Goal: Transaction & Acquisition: Purchase product/service

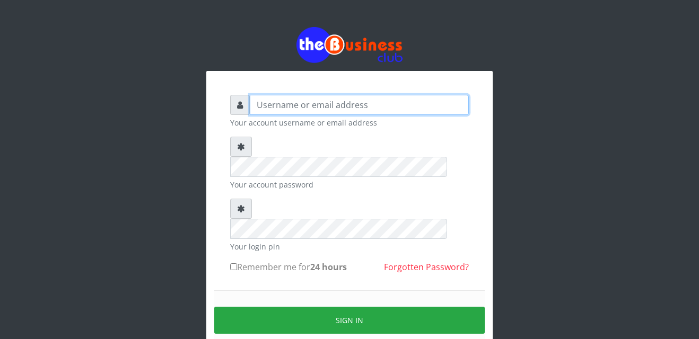
type input "Gilead"
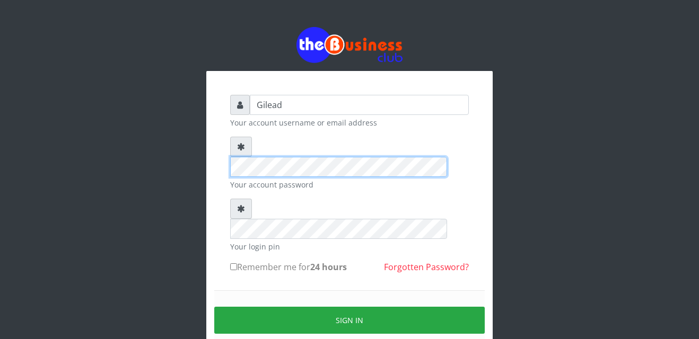
click at [220, 150] on div "Gilead Your account username or email address Your account password Your login …" at bounding box center [349, 232] width 286 height 323
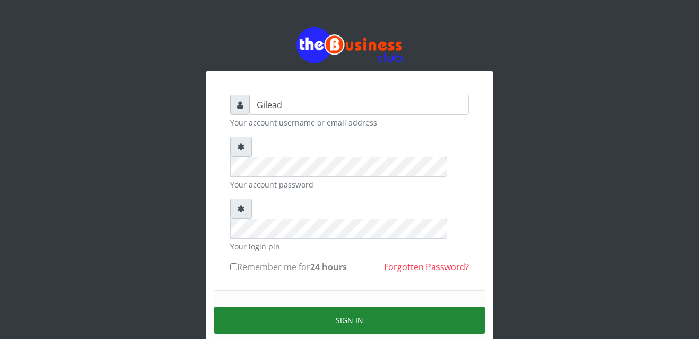
click at [291, 307] on button "Sign in" at bounding box center [349, 320] width 270 height 27
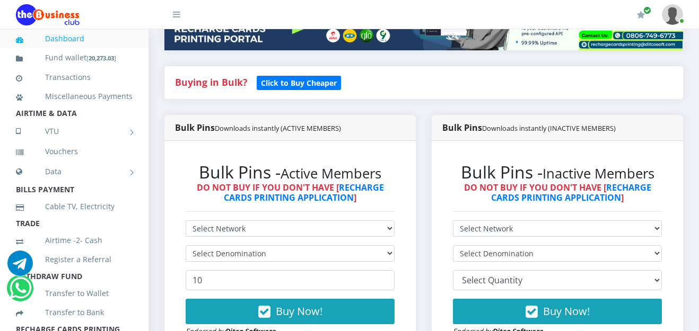
scroll to position [276, 0]
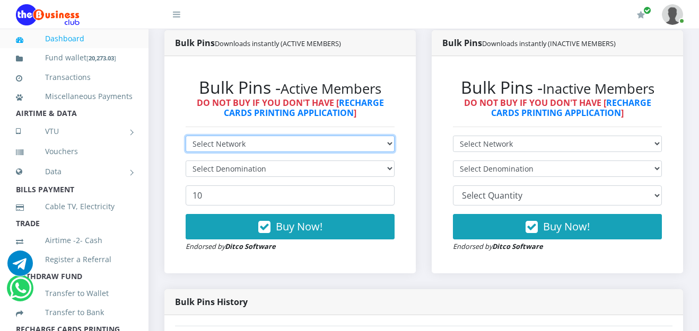
click at [394, 144] on select "Select Network MTN Globacom 9Mobile Airtel" at bounding box center [290, 144] width 209 height 16
select select "Airtel"
click at [186, 136] on select "Select Network MTN Globacom 9Mobile Airtel" at bounding box center [290, 144] width 209 height 16
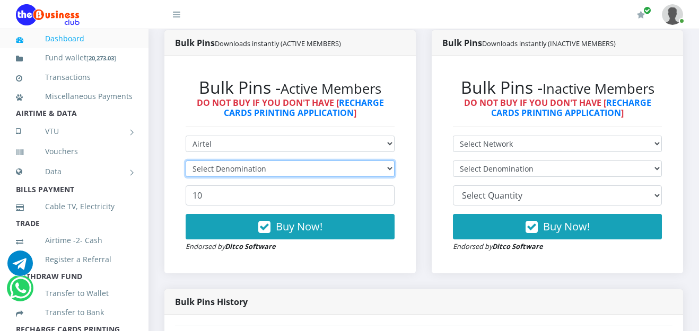
click at [389, 168] on select "Select Denomination" at bounding box center [290, 169] width 209 height 16
click at [390, 168] on select "Select Denomination" at bounding box center [290, 169] width 209 height 16
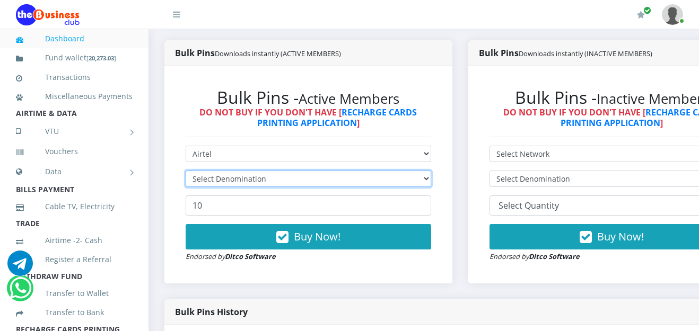
scroll to position [287, 0]
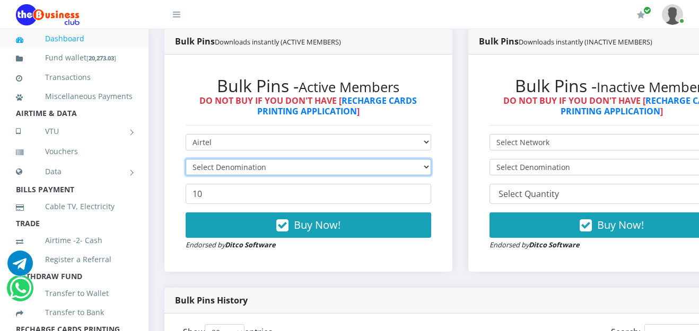
click at [431, 169] on select "Select Denomination" at bounding box center [309, 167] width 246 height 16
click at [431, 169] on select "Select Denomination Airtel NGN100 - ₦96.38 Airtel NGN200 - ₦192.76 Airtel NGN50…" at bounding box center [309, 167] width 246 height 16
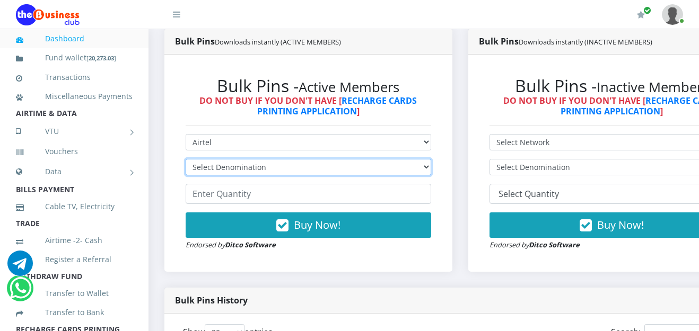
select select "192.76-200"
click at [186, 161] on select "Select Denomination Airtel NGN100 - ₦96.38 Airtel NGN200 - ₦192.76 Airtel NGN50…" at bounding box center [309, 167] width 246 height 16
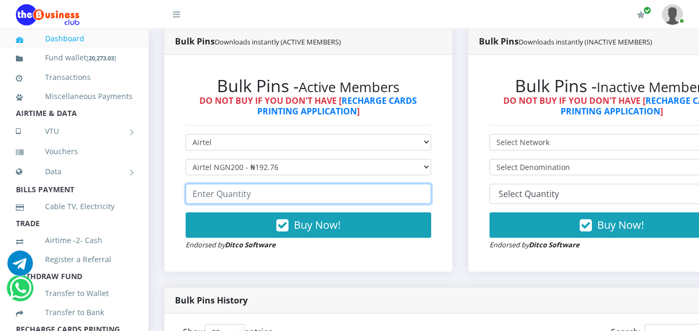
click at [357, 202] on input "number" at bounding box center [309, 194] width 246 height 20
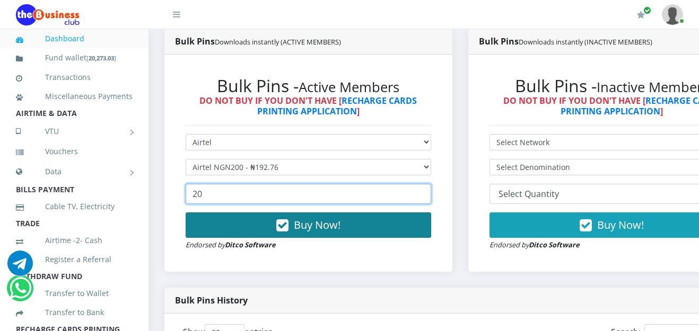
type input "20"
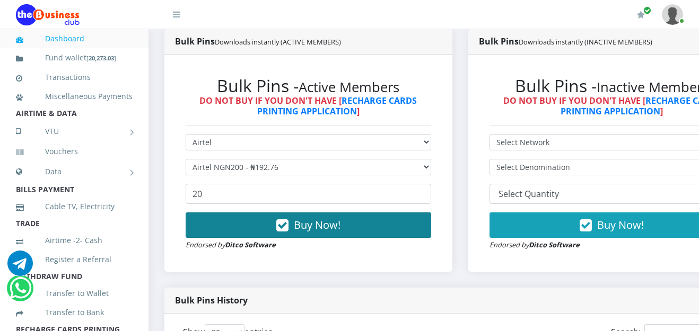
click at [347, 223] on button "Buy Now!" at bounding box center [309, 225] width 246 height 25
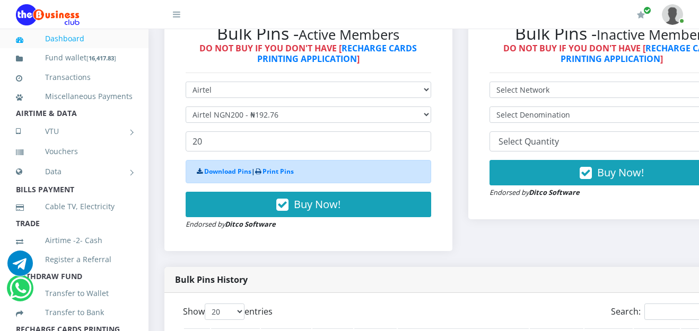
scroll to position [336, 0]
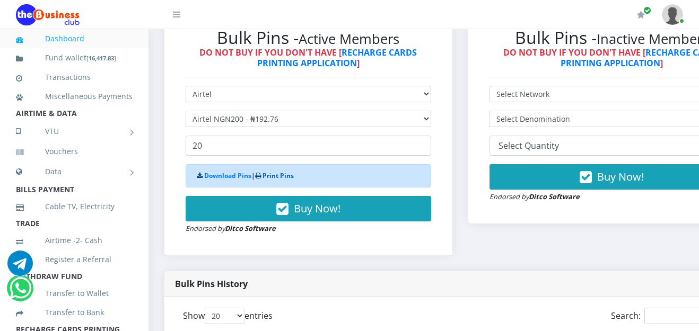
click at [282, 177] on link "Print Pins" at bounding box center [277, 175] width 31 height 9
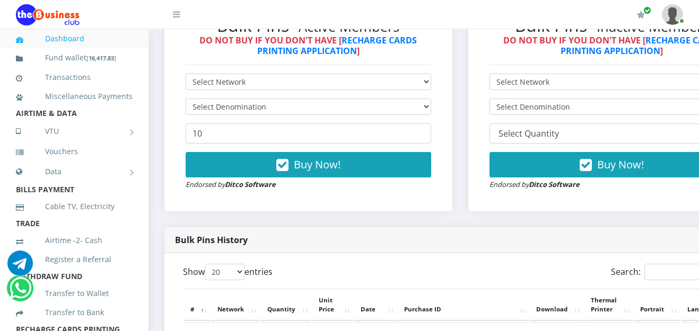
select select "MTN"
click at [186, 75] on select "Select Network MTN Globacom 9Mobile Airtel" at bounding box center [309, 82] width 246 height 16
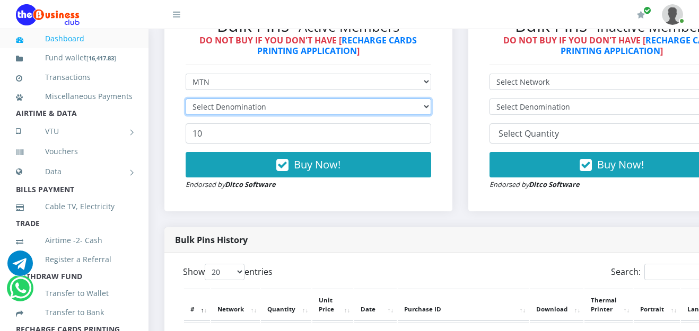
click at [431, 109] on select "Select Denomination" at bounding box center [309, 107] width 246 height 16
click at [431, 109] on select "Select Denomination MTN NGN100 - ₦96.99 MTN NGN200 - ₦193.98 MTN NGN400 - ₦387.…" at bounding box center [309, 107] width 246 height 16
select select "193.98-200"
click at [186, 100] on select "Select Denomination MTN NGN100 - ₦96.99 MTN NGN200 - ₦193.98 MTN NGN400 - ₦387.…" at bounding box center [309, 107] width 246 height 16
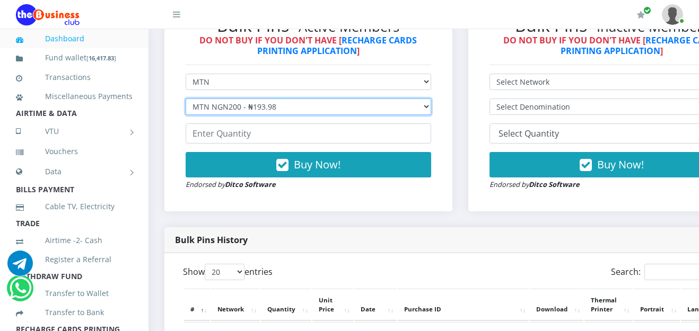
scroll to position [336, 0]
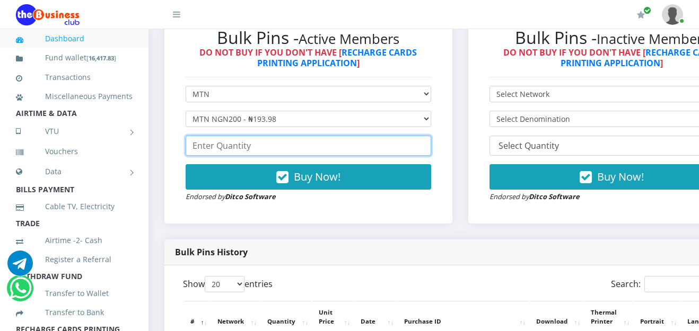
click at [262, 148] on input "number" at bounding box center [309, 146] width 246 height 20
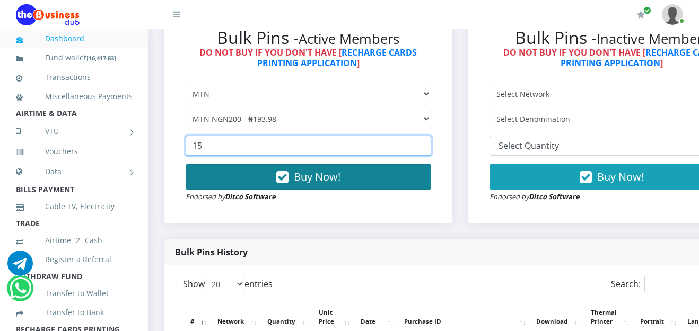
type input "15"
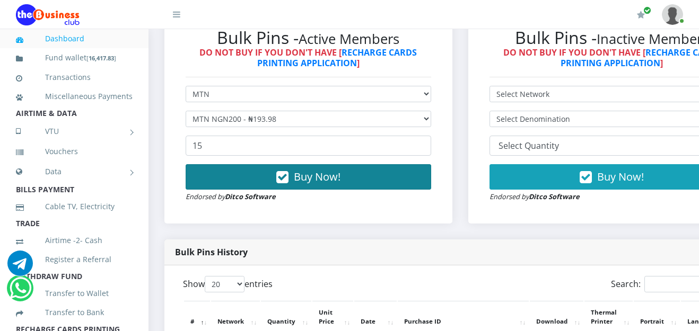
click at [319, 183] on span "Buy Now!" at bounding box center [317, 177] width 47 height 14
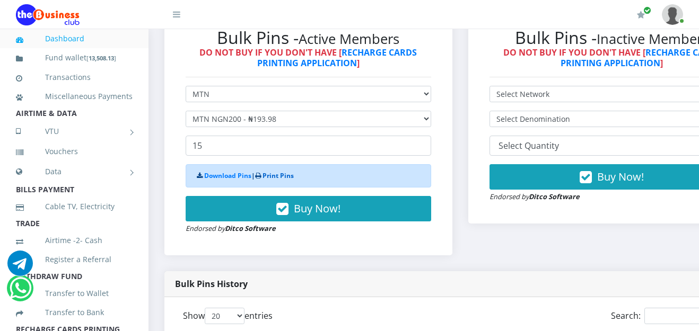
click at [281, 174] on link "Print Pins" at bounding box center [277, 175] width 31 height 9
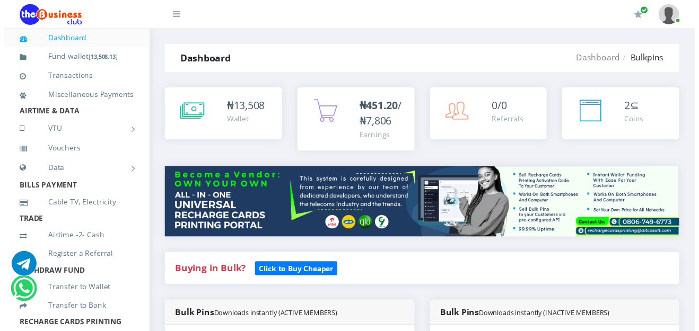
scroll to position [324, 0]
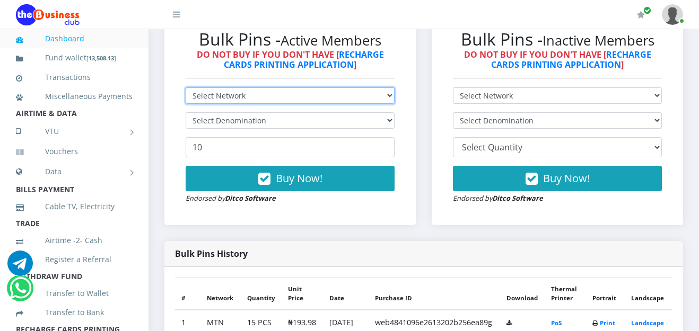
click at [389, 98] on select "Select Network MTN Globacom 9Mobile Airtel" at bounding box center [290, 95] width 209 height 16
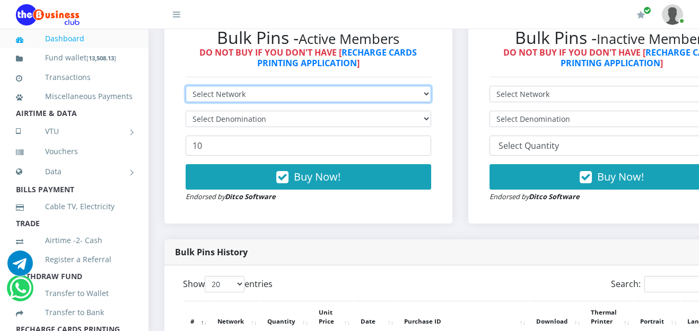
drag, startPoint x: 392, startPoint y: 96, endPoint x: 435, endPoint y: 93, distance: 43.6
click at [392, 96] on select "Select Network MTN Globacom 9Mobile Airtel" at bounding box center [309, 94] width 246 height 16
click at [431, 93] on select "Select Network MTN Globacom 9Mobile Airtel" at bounding box center [309, 94] width 246 height 16
select select "MTN"
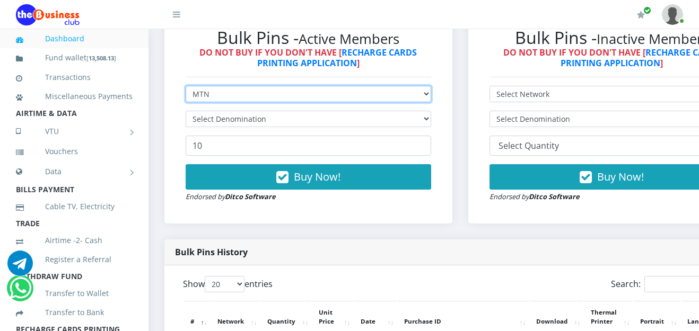
click at [186, 87] on select "Select Network MTN Globacom 9Mobile Airtel" at bounding box center [309, 94] width 246 height 16
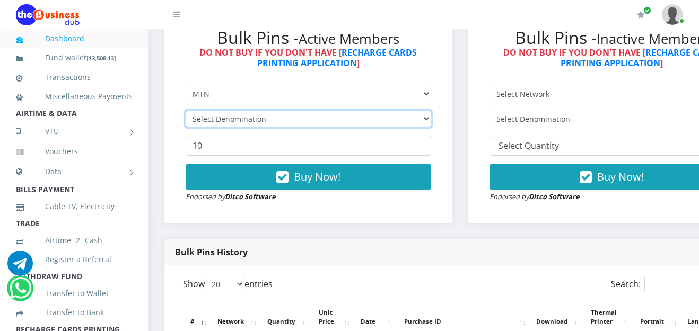
click at [431, 120] on select "Select Denomination" at bounding box center [309, 119] width 246 height 16
click at [431, 122] on select "Select Denomination" at bounding box center [309, 119] width 246 height 16
click at [431, 123] on select "Select Denomination" at bounding box center [309, 119] width 246 height 16
select select "96.99-100"
click at [186, 112] on select "Select Denomination MTN NGN100 - ₦96.99 MTN NGN200 - ₦193.98 MTN NGN400 - ₦387.…" at bounding box center [309, 119] width 246 height 16
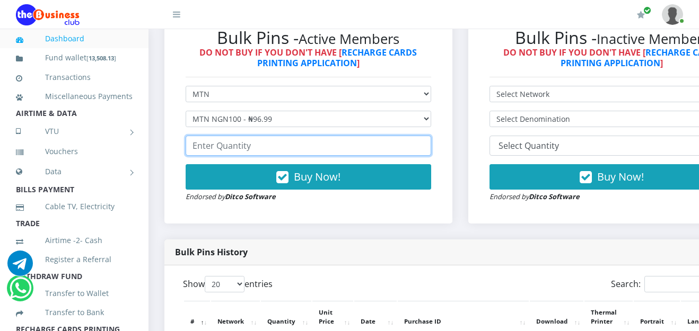
click at [238, 146] on input "number" at bounding box center [309, 146] width 246 height 20
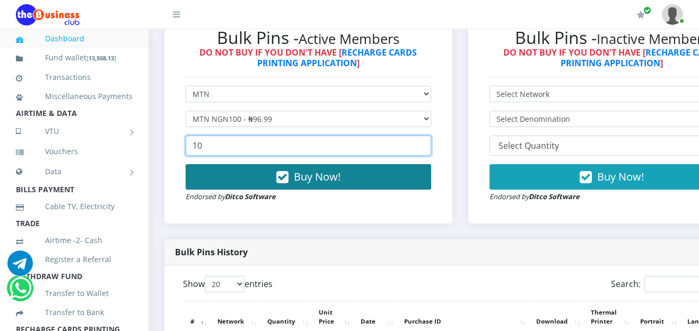
type input "10"
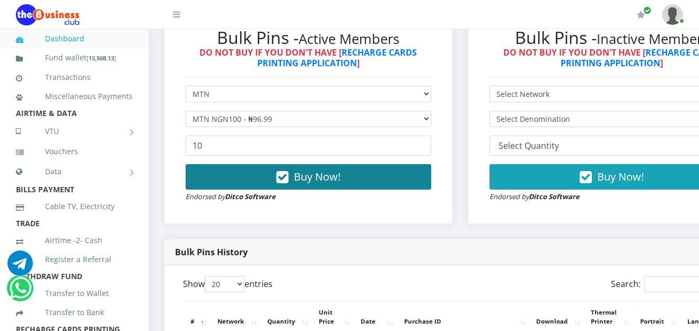
click at [301, 181] on span "Buy Now!" at bounding box center [317, 177] width 47 height 14
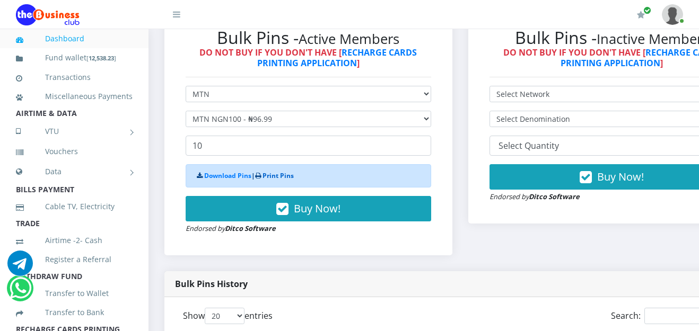
click at [294, 178] on link "Print Pins" at bounding box center [277, 175] width 31 height 9
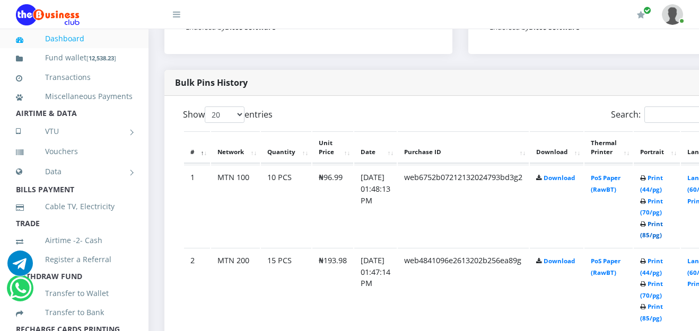
click at [663, 226] on link "Print (85/pg)" at bounding box center [651, 230] width 23 height 20
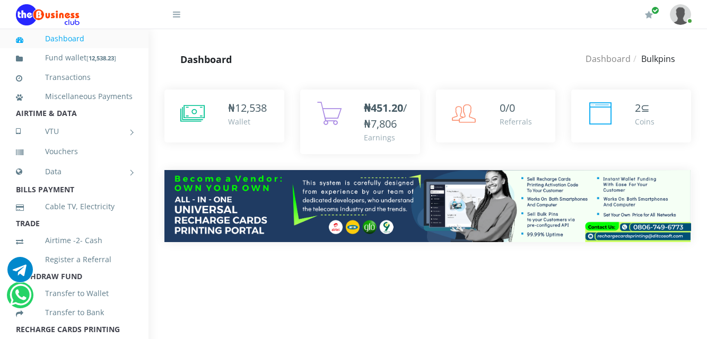
scroll to position [205, 0]
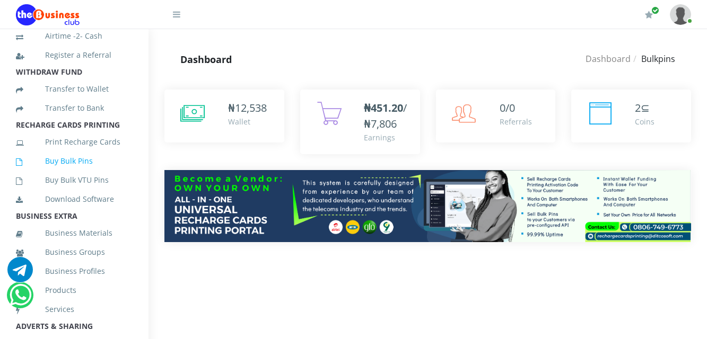
click at [71, 173] on link "Buy Bulk Pins" at bounding box center [74, 161] width 117 height 24
click at [75, 173] on link "Buy Bulk Pins" at bounding box center [74, 161] width 117 height 24
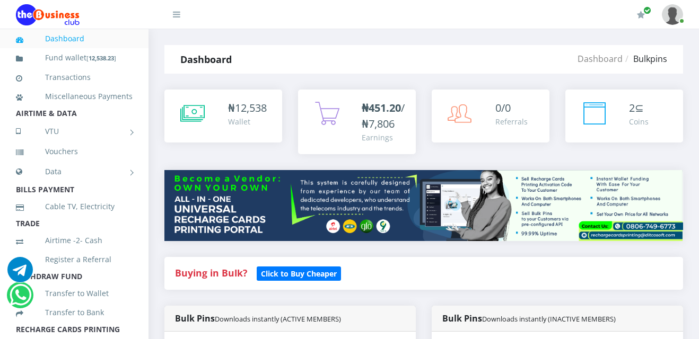
scroll to position [12, 0]
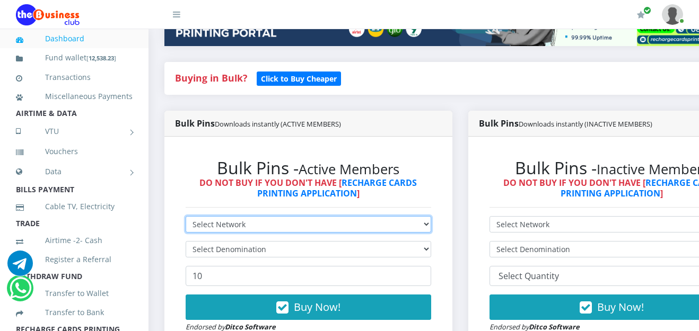
scroll to position [0, 0]
select select "Airtel"
click at [186, 218] on select "Select Network MTN Globacom 9Mobile Airtel" at bounding box center [309, 224] width 246 height 16
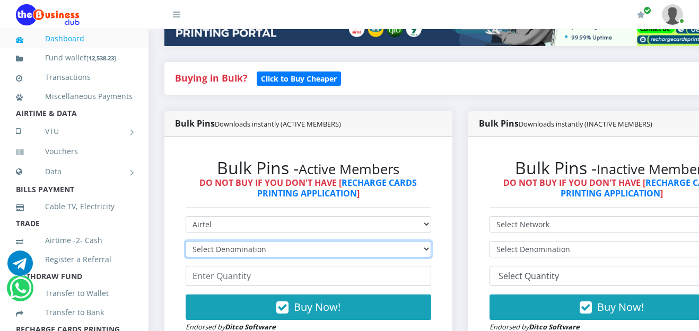
click at [430, 254] on select "Select Denomination Airtel NGN100 - ₦96.38 Airtel NGN200 - ₦192.76 Airtel NGN50…" at bounding box center [309, 249] width 246 height 16
select select "481.9-500"
click at [186, 243] on select "Select Denomination Airtel NGN100 - ₦96.38 Airtel NGN200 - ₦192.76 Airtel NGN50…" at bounding box center [309, 249] width 246 height 16
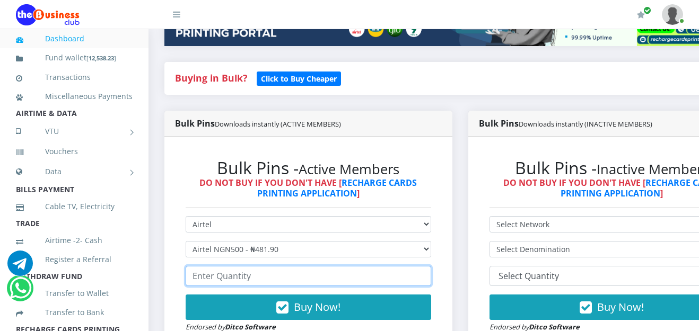
click at [242, 280] on input "number" at bounding box center [309, 276] width 246 height 20
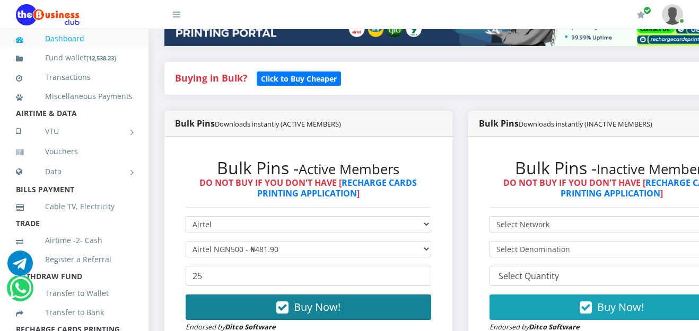
click at [353, 309] on button "Buy Now!" at bounding box center [309, 307] width 246 height 25
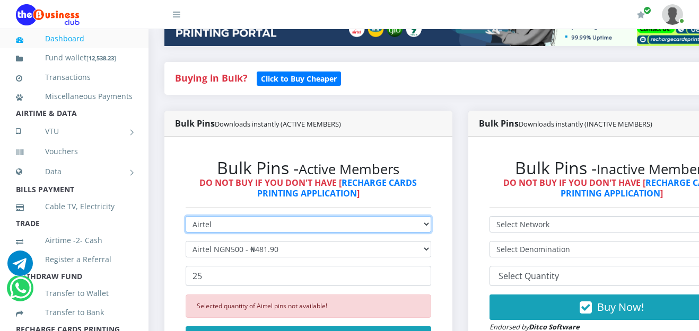
click at [431, 224] on select "Select Network MTN Globacom 9Mobile Airtel" at bounding box center [309, 224] width 246 height 16
click at [186, 218] on select "Select Network MTN Globacom 9Mobile Airtel" at bounding box center [309, 224] width 246 height 16
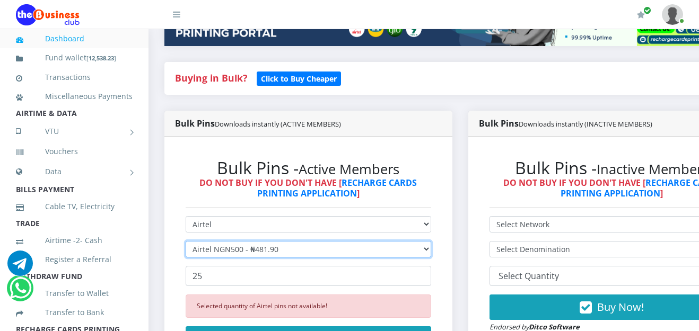
click at [431, 251] on select "Select Denomination Airtel NGN100 - ₦96.38 Airtel NGN200 - ₦192.76 Airtel NGN50…" at bounding box center [309, 249] width 246 height 16
click at [186, 243] on select "Select Denomination Airtel NGN100 - ₦96.38 Airtel NGN200 - ₦192.76 Airtel NGN50…" at bounding box center [309, 249] width 246 height 16
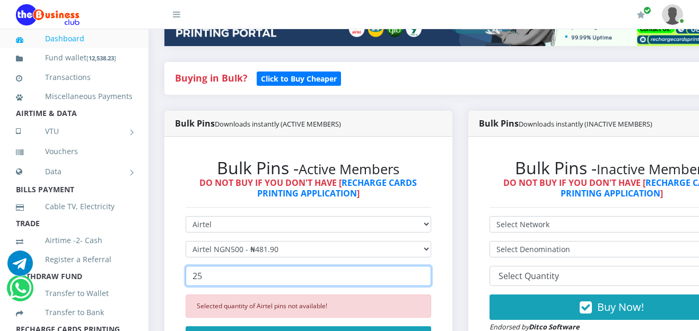
click at [309, 286] on input "25" at bounding box center [309, 276] width 246 height 20
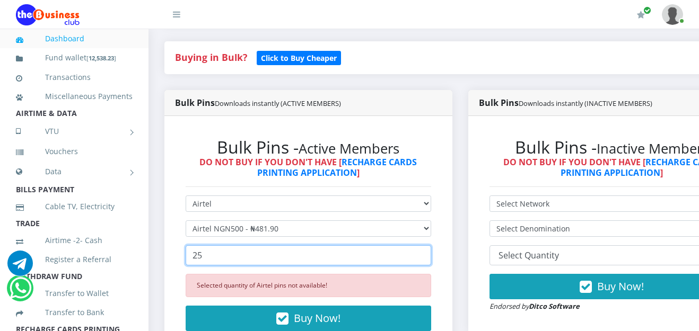
scroll to position [248, 0]
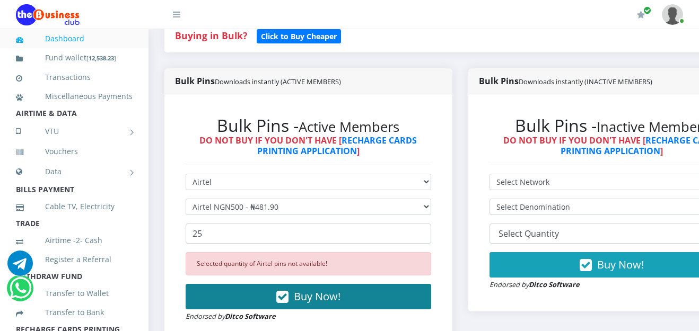
click at [328, 301] on span "Buy Now!" at bounding box center [317, 297] width 47 height 14
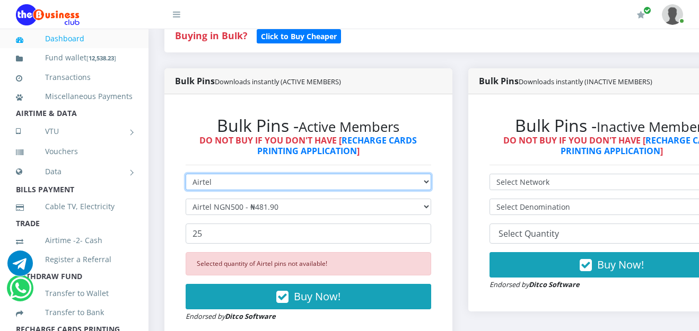
click at [431, 186] on select "Select Network MTN Globacom 9Mobile Airtel" at bounding box center [309, 182] width 246 height 16
click at [186, 176] on select "Select Network MTN Globacom 9Mobile Airtel" at bounding box center [309, 182] width 246 height 16
click at [431, 187] on select "Select Network MTN Globacom 9Mobile Airtel" at bounding box center [309, 182] width 246 height 16
click at [186, 176] on select "Select Network MTN Globacom 9Mobile Airtel" at bounding box center [309, 182] width 246 height 16
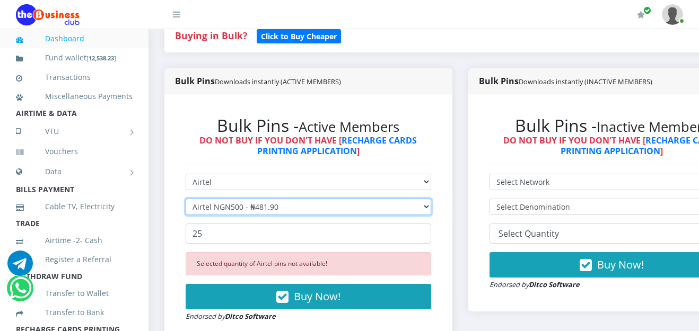
click at [431, 209] on select "Select Denomination Airtel NGN100 - ₦96.38 Airtel NGN200 - ₦192.76 Airtel NGN50…" at bounding box center [309, 207] width 246 height 16
click at [186, 200] on select "Select Denomination Airtel NGN100 - ₦96.38 Airtel NGN200 - ₦192.76 Airtel NGN50…" at bounding box center [309, 207] width 246 height 16
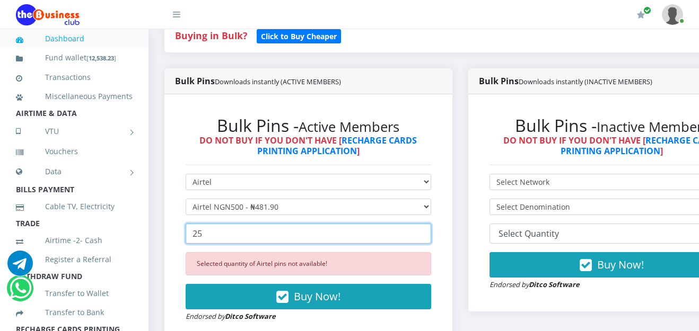
click at [379, 239] on input "25" at bounding box center [309, 234] width 246 height 20
drag, startPoint x: 379, startPoint y: 239, endPoint x: 211, endPoint y: 253, distance: 169.2
click at [211, 253] on form "Select Network MTN Globacom 9Mobile Airtel Select Denomination Airtel NGN100 - …" at bounding box center [309, 248] width 246 height 148
type input "2"
click at [428, 232] on input "1" at bounding box center [309, 234] width 246 height 20
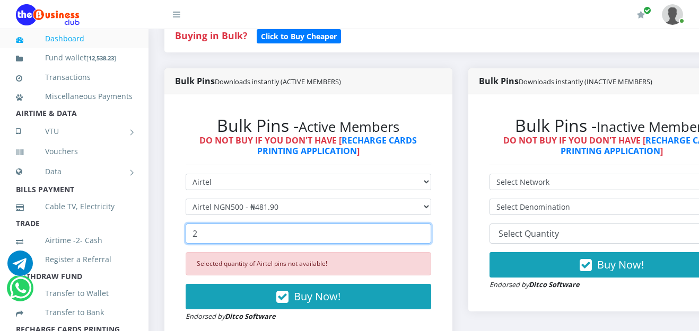
click at [428, 232] on input "2" at bounding box center [309, 234] width 246 height 20
click at [428, 232] on input "17" at bounding box center [309, 234] width 246 height 20
click at [428, 232] on input "31" at bounding box center [309, 234] width 246 height 20
click at [425, 241] on input "30" at bounding box center [309, 234] width 246 height 20
click at [425, 241] on input "29" at bounding box center [309, 234] width 246 height 20
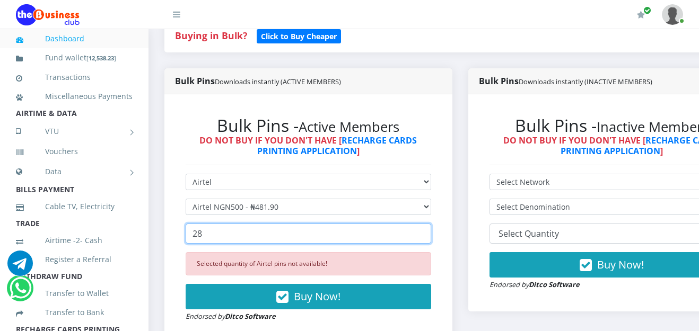
click at [425, 241] on input "28" at bounding box center [309, 234] width 246 height 20
click at [425, 241] on input "21" at bounding box center [309, 234] width 246 height 20
click at [426, 232] on input "22" at bounding box center [309, 234] width 246 height 20
click at [426, 232] on input "23" at bounding box center [309, 234] width 246 height 20
click at [426, 232] on input "24" at bounding box center [309, 234] width 246 height 20
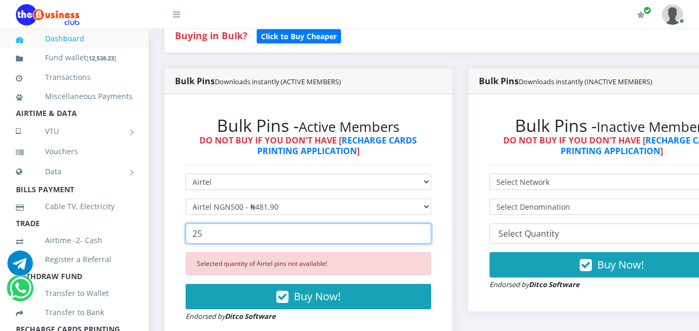
type input "25"
click at [426, 234] on input "25" at bounding box center [309, 234] width 246 height 20
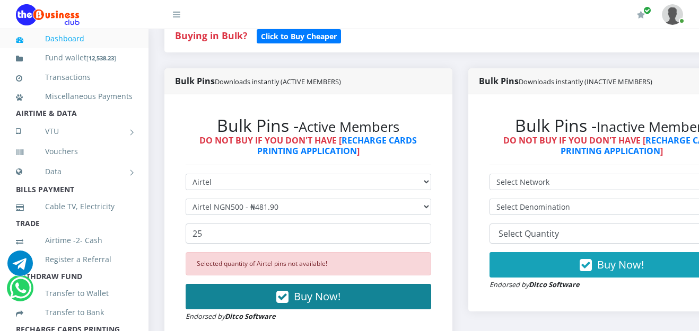
click at [317, 296] on span "Buy Now!" at bounding box center [317, 297] width 47 height 14
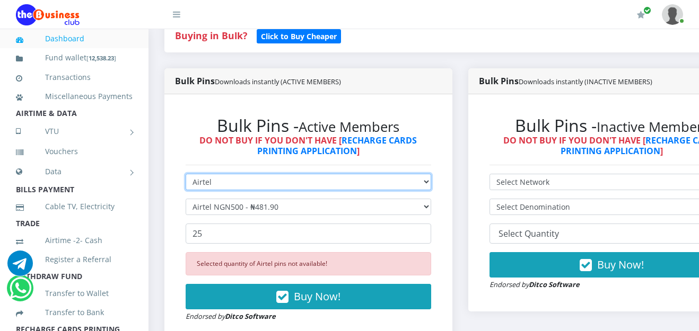
click at [431, 186] on select "Select Network MTN Globacom 9Mobile Airtel" at bounding box center [309, 182] width 246 height 16
click at [186, 176] on select "Select Network MTN Globacom 9Mobile Airtel" at bounding box center [309, 182] width 246 height 16
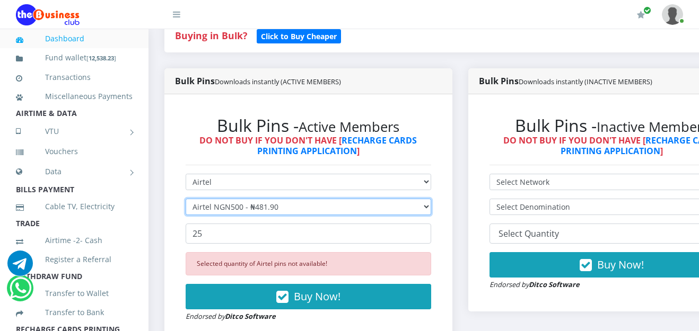
click at [431, 206] on select "Select Denomination Airtel NGN100 - ₦96.38 Airtel NGN200 - ₦192.76 Airtel NGN50…" at bounding box center [309, 207] width 246 height 16
select select "96.38-100"
click at [186, 200] on select "Select Denomination Airtel NGN100 - ₦96.38 Airtel NGN200 - ₦192.76 Airtel NGN50…" at bounding box center [309, 207] width 246 height 16
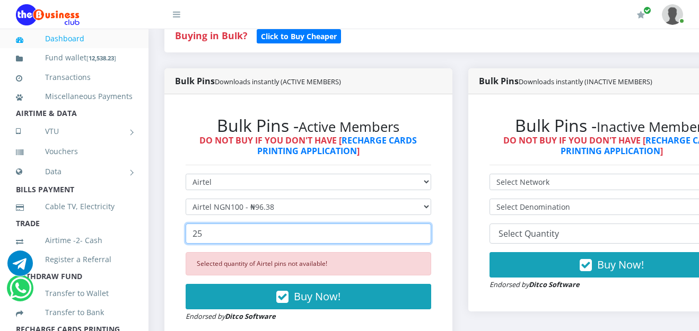
drag, startPoint x: 210, startPoint y: 233, endPoint x: 182, endPoint y: 234, distance: 28.1
click at [182, 234] on div "Bulk Pins - Active Members DO NOT BUY IF YOU DON'T HAVE [ RECHARGE CARDS PRINTI…" at bounding box center [308, 219] width 267 height 228
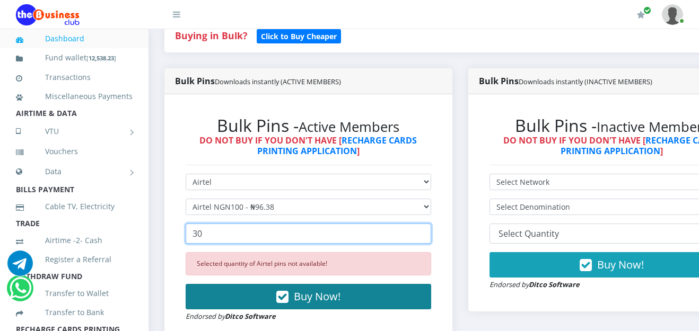
type input "30"
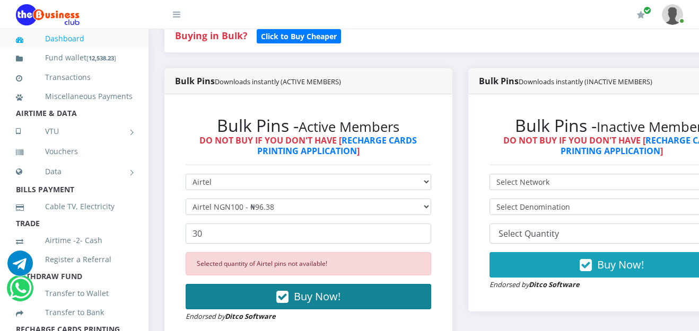
click at [312, 296] on span "Buy Now!" at bounding box center [317, 297] width 47 height 14
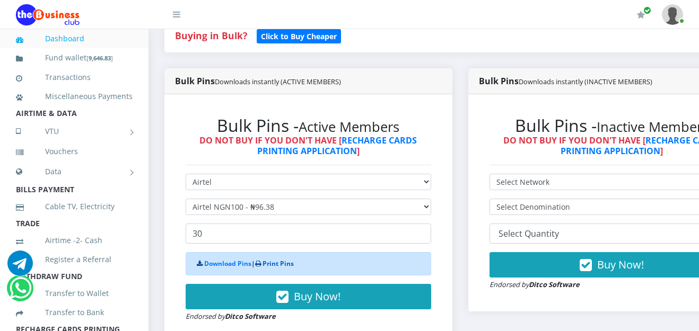
click at [285, 266] on link "Print Pins" at bounding box center [277, 263] width 31 height 9
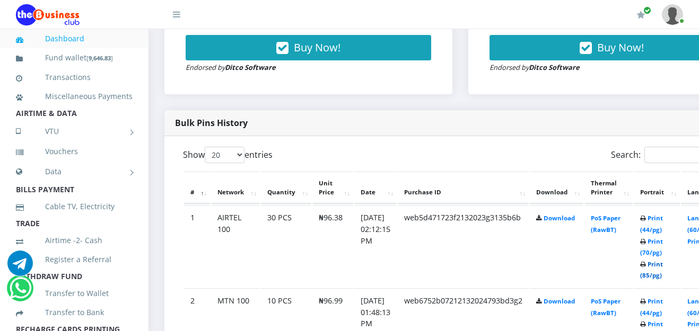
click at [663, 267] on link "Print (85/pg)" at bounding box center [651, 270] width 23 height 20
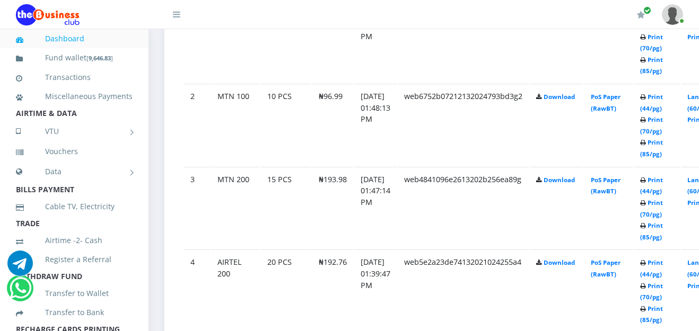
scroll to position [682, 0]
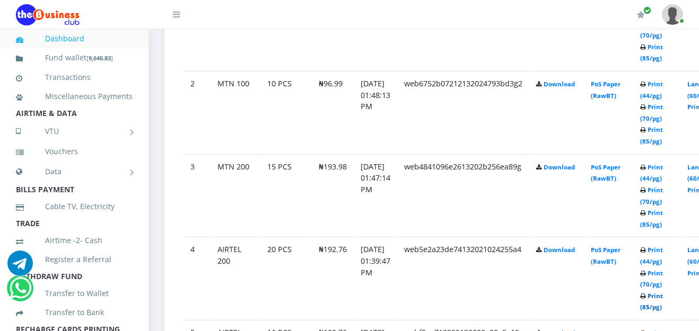
click at [663, 297] on link "Print (85/pg)" at bounding box center [651, 302] width 23 height 20
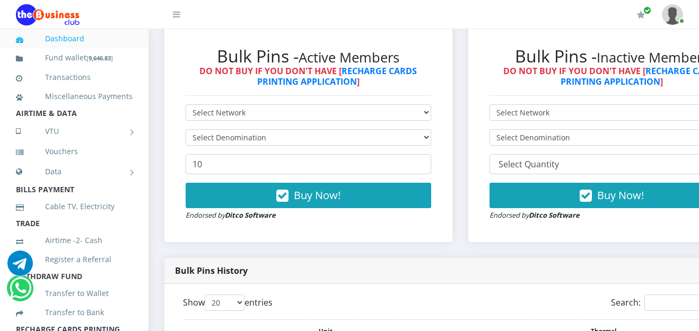
scroll to position [253, 0]
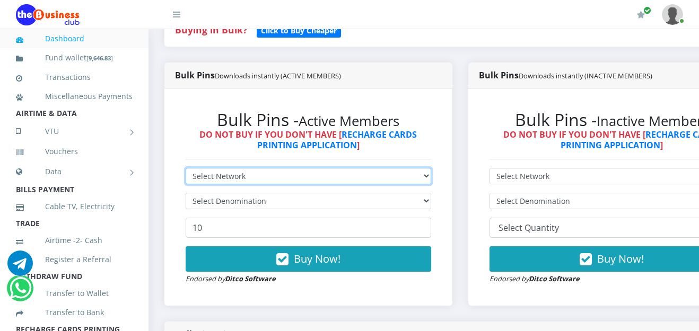
click at [431, 178] on select "Select Network MTN Globacom 9Mobile Airtel" at bounding box center [309, 176] width 246 height 16
click at [186, 170] on select "Select Network MTN Globacom 9Mobile Airtel" at bounding box center [309, 176] width 246 height 16
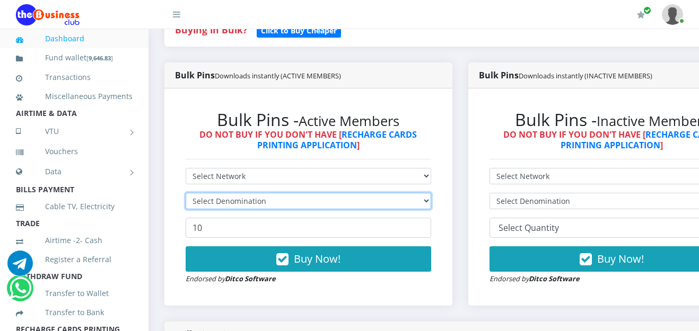
click at [431, 203] on select "Select Denomination" at bounding box center [309, 201] width 246 height 16
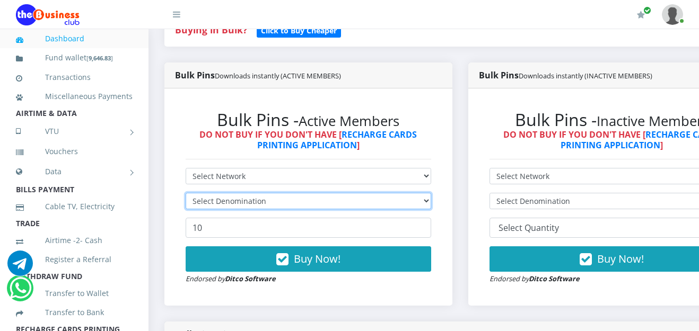
click at [431, 203] on select "Select Denomination" at bounding box center [309, 201] width 246 height 16
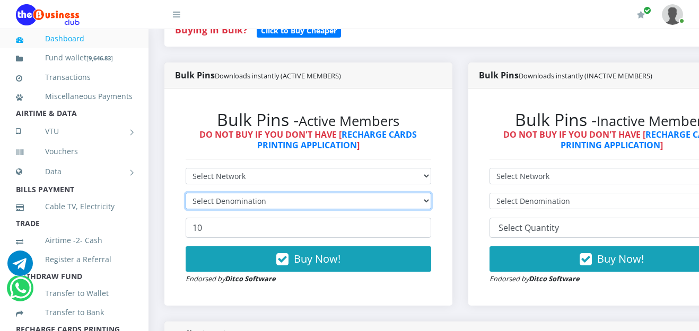
click at [431, 203] on select "Select Denomination" at bounding box center [309, 201] width 246 height 16
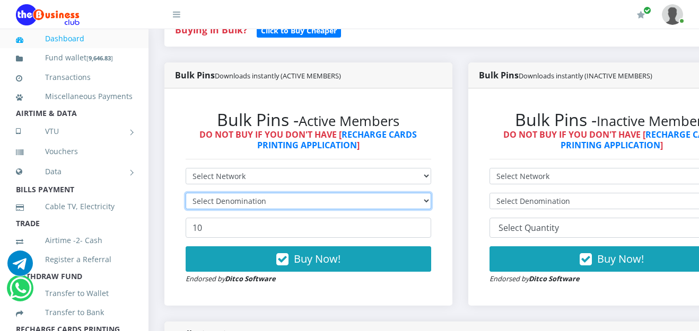
click at [431, 203] on select "Select Denomination" at bounding box center [309, 201] width 246 height 16
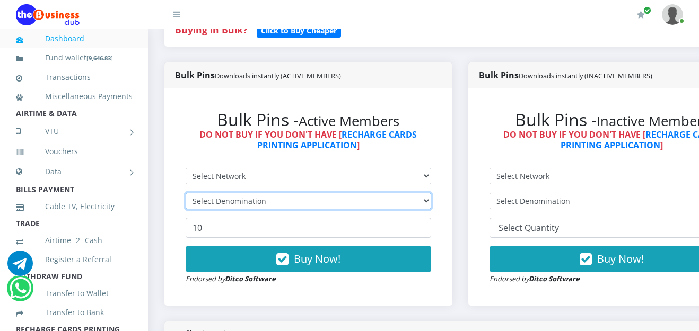
click at [431, 203] on select "Select Denomination" at bounding box center [309, 201] width 246 height 16
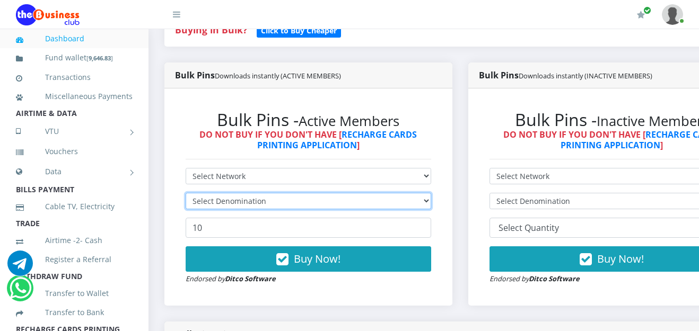
click at [431, 203] on select "Select Denomination" at bounding box center [309, 201] width 246 height 16
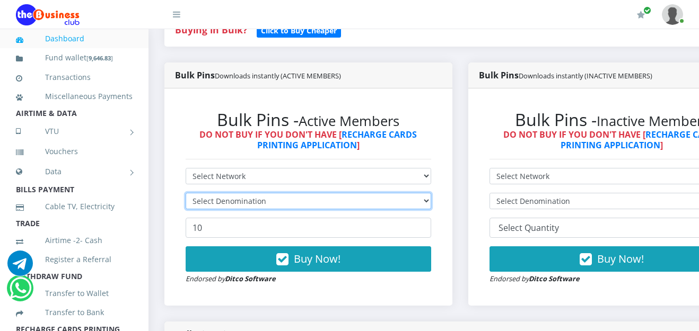
click at [431, 203] on select "Select Denomination" at bounding box center [309, 201] width 246 height 16
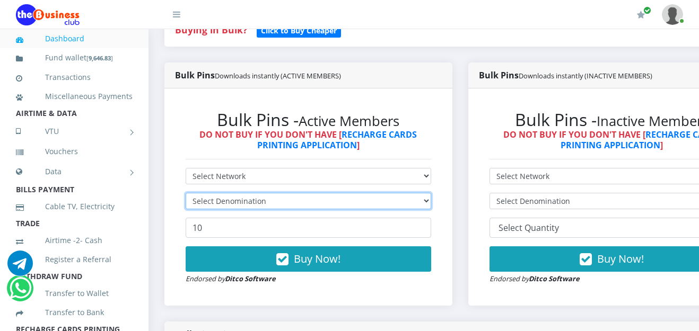
click at [431, 203] on select "Select Denomination" at bounding box center [309, 201] width 246 height 16
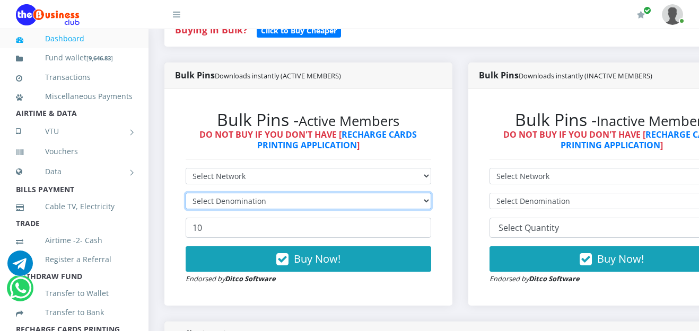
click at [431, 203] on select "Select Denomination" at bounding box center [309, 201] width 246 height 16
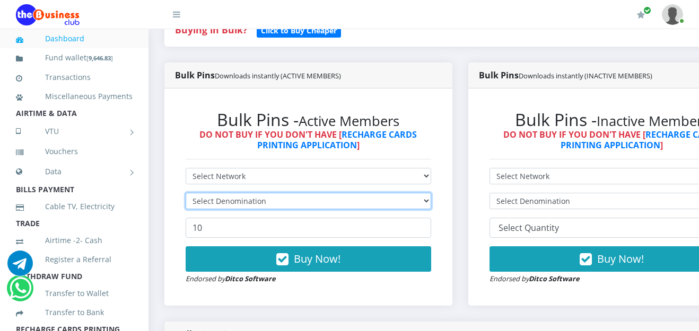
click at [431, 203] on select "Select Denomination" at bounding box center [309, 201] width 246 height 16
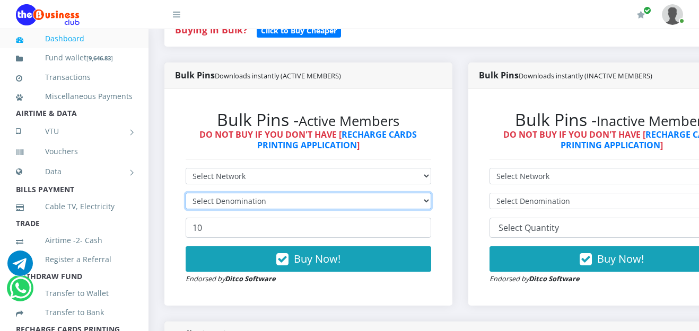
click at [431, 203] on select "Select Denomination" at bounding box center [309, 201] width 246 height 16
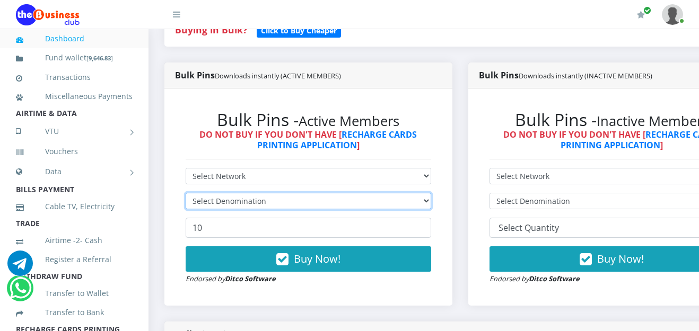
click at [431, 203] on select "Select Denomination" at bounding box center [309, 201] width 246 height 16
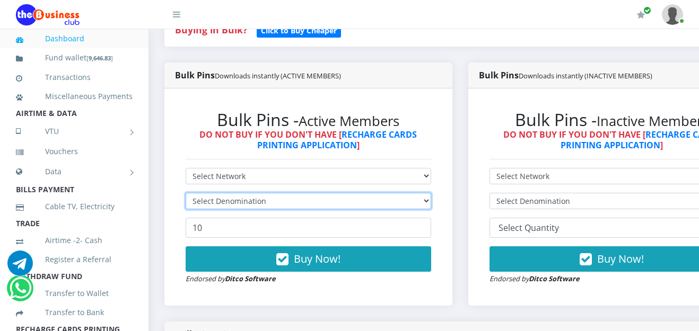
click at [431, 203] on select "Select Denomination" at bounding box center [309, 201] width 246 height 16
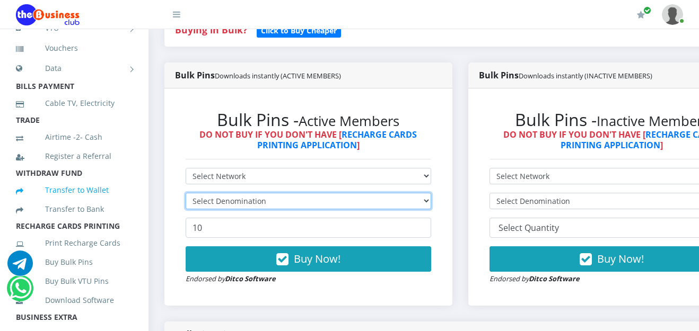
scroll to position [117, 0]
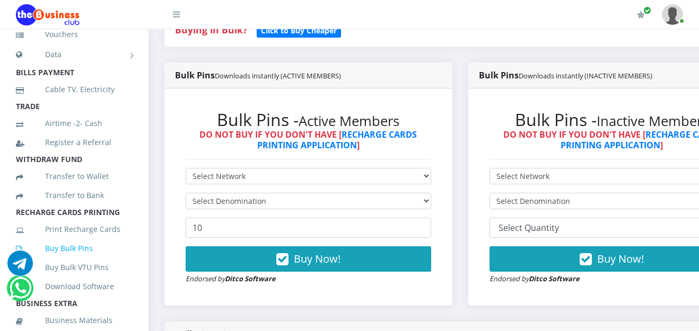
click at [81, 259] on link "Buy Bulk Pins" at bounding box center [74, 248] width 117 height 24
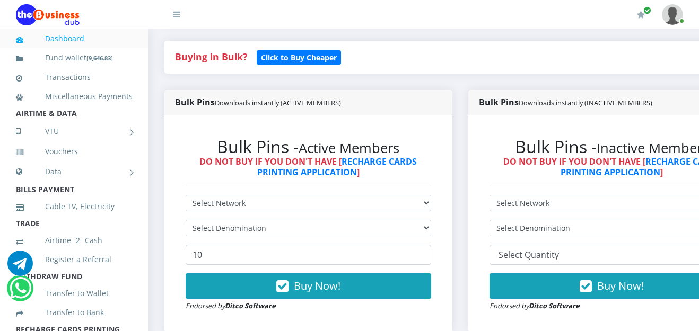
scroll to position [311, 0]
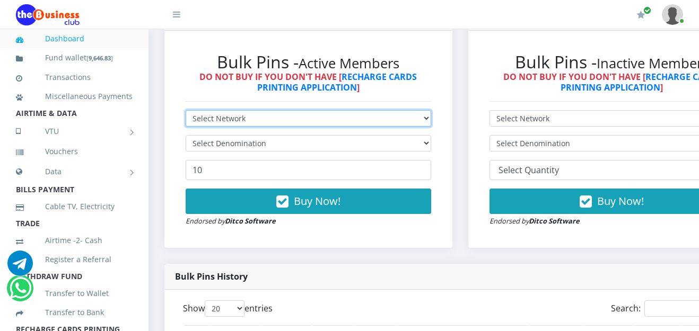
click at [431, 120] on select "Select Network MTN Globacom 9Mobile Airtel" at bounding box center [309, 118] width 246 height 16
select select "Airtel"
click at [186, 112] on select "Select Network MTN Globacom 9Mobile Airtel" at bounding box center [309, 118] width 246 height 16
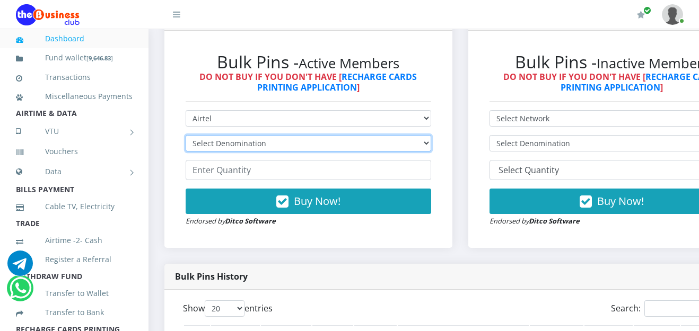
click at [431, 142] on select "Select Denomination Airtel NGN100 - ₦96.38 Airtel NGN200 - ₦192.76 Airtel NGN50…" at bounding box center [309, 143] width 246 height 16
select select "481.9-500"
click at [186, 137] on select "Select Denomination Airtel NGN100 - ₦96.38 Airtel NGN200 - ₦192.76 Airtel NGN50…" at bounding box center [309, 143] width 246 height 16
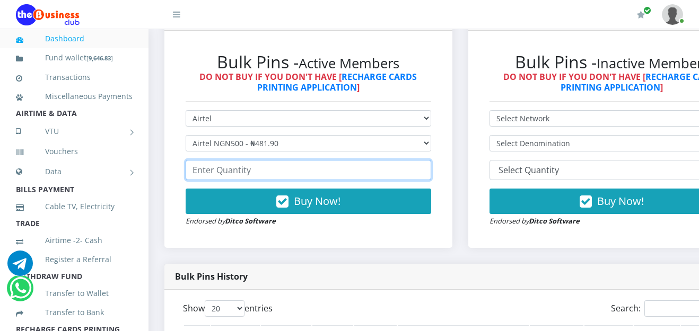
click at [282, 176] on input "number" at bounding box center [309, 170] width 246 height 20
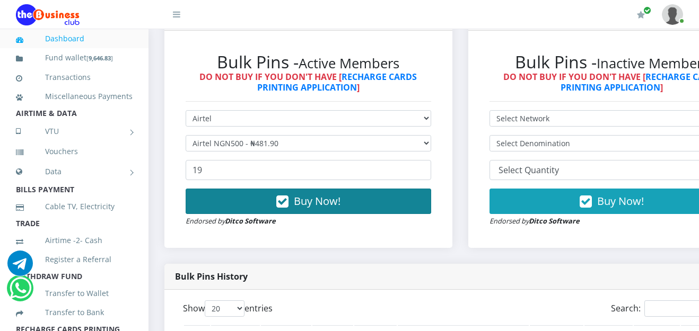
click at [294, 203] on button "Buy Now!" at bounding box center [309, 201] width 246 height 25
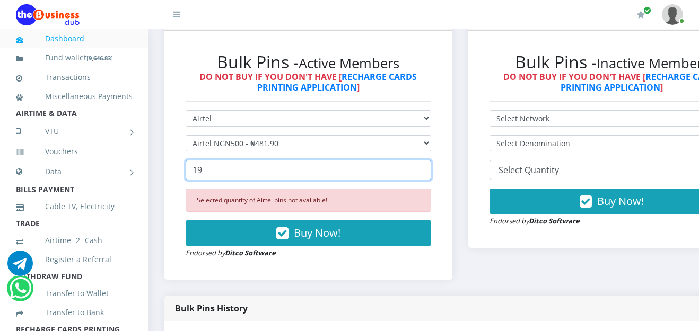
drag, startPoint x: 218, startPoint y: 173, endPoint x: 146, endPoint y: 170, distance: 71.6
type input "48"
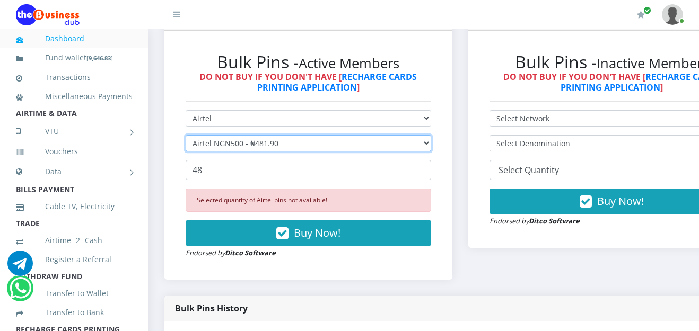
click at [431, 146] on select "Select Denomination Airtel NGN100 - ₦96.38 Airtel NGN200 - ₦192.76 Airtel NGN50…" at bounding box center [309, 143] width 246 height 16
select select "192.76-200"
click at [186, 137] on select "Select Denomination Airtel NGN100 - ₦96.38 Airtel NGN200 - ₦192.76 Airtel NGN50…" at bounding box center [309, 143] width 246 height 16
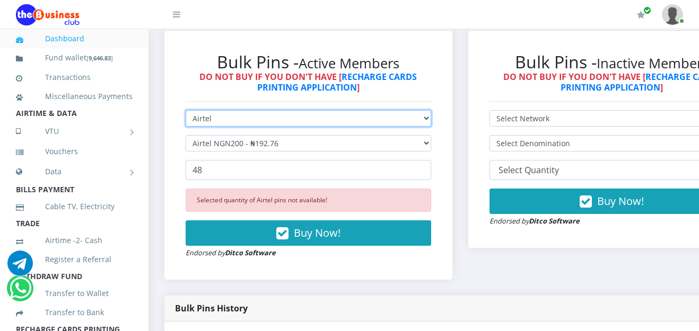
click at [428, 118] on select "Select Network MTN Globacom 9Mobile Airtel" at bounding box center [309, 118] width 246 height 16
click at [186, 112] on select "Select Network MTN Globacom 9Mobile Airtel" at bounding box center [309, 118] width 246 height 16
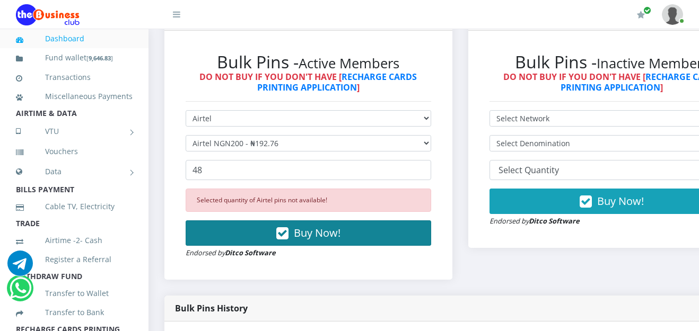
click at [315, 240] on span "Buy Now!" at bounding box center [317, 233] width 47 height 14
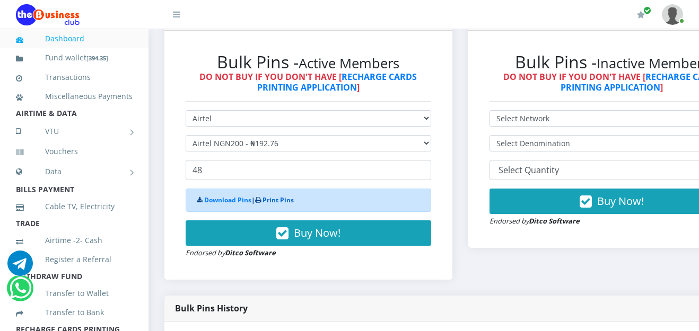
click at [275, 204] on link "Print Pins" at bounding box center [277, 200] width 31 height 9
